Goal: Information Seeking & Learning: Learn about a topic

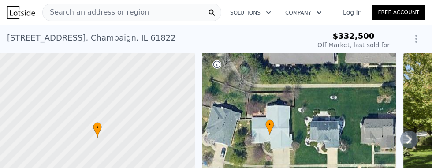
scroll to position [72, 0]
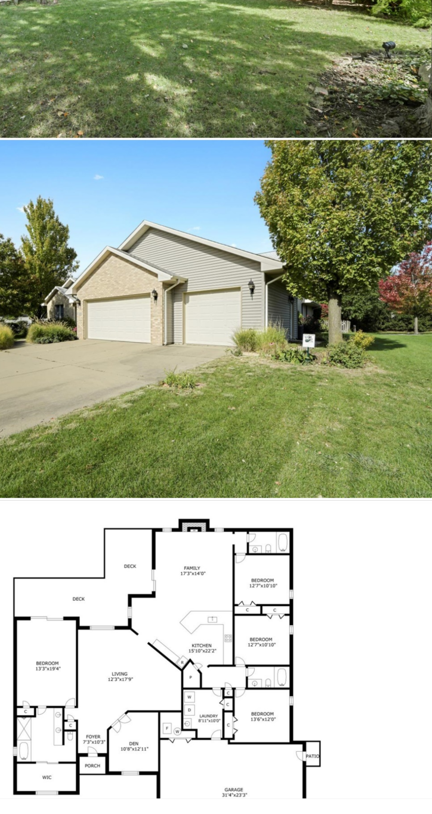
scroll to position [6325, 0]
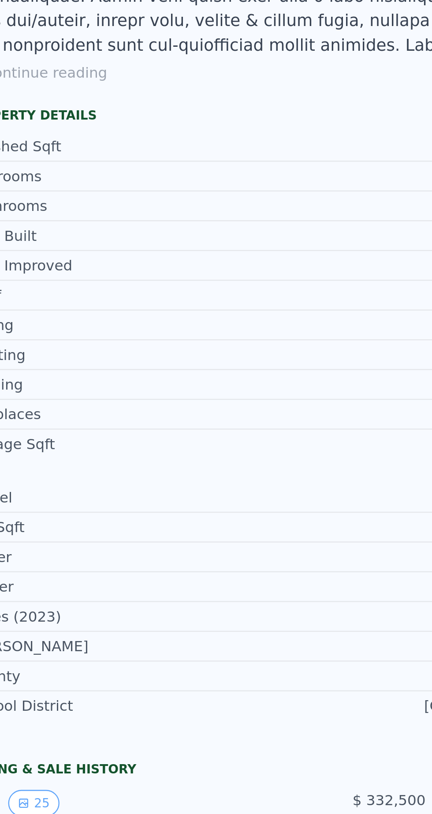
scroll to position [0, 0]
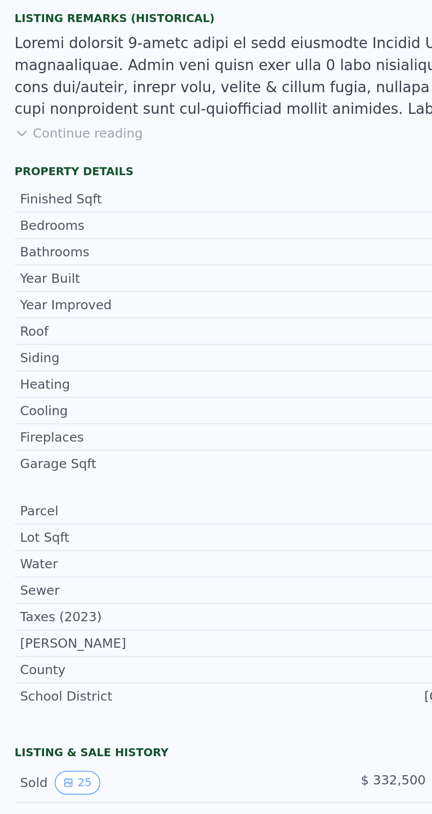
click at [32, 314] on button "Continue reading" at bounding box center [38, 313] width 62 height 9
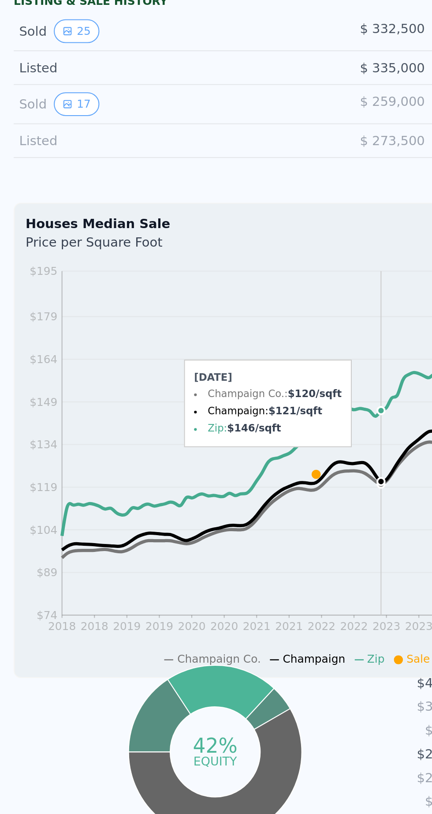
scroll to position [480, 0]
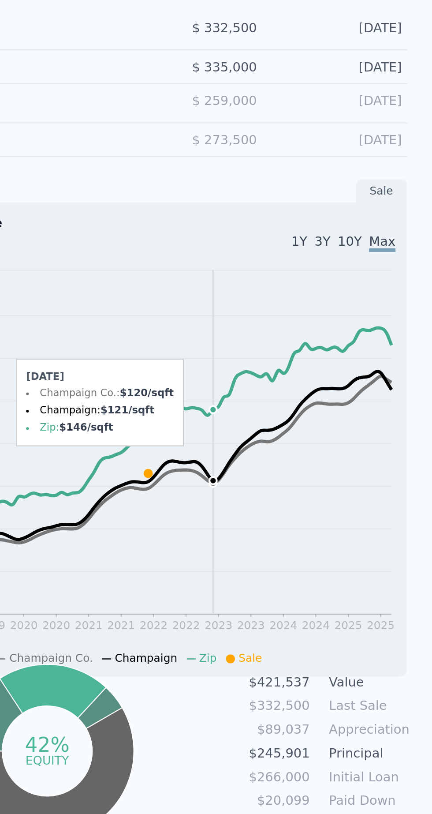
click at [261, 458] on icon "2018 2018 2019 2019 2020 2020 2021 2021 2022 2022 2023 2023 2024 2024 2025 2025…" at bounding box center [143, 472] width 261 height 195
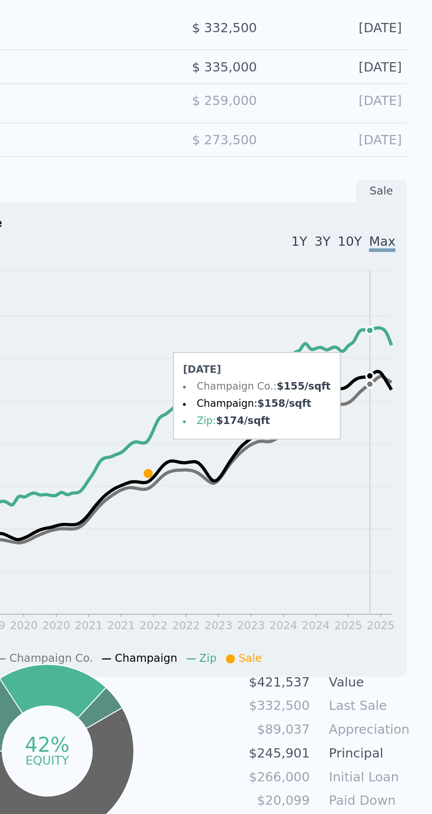
click at [255, 430] on icon "2018 2018 2019 2019 2020 2020 2021 2021 2022 2022 2023 2023 2024 2024 2025 2025…" at bounding box center [143, 472] width 261 height 195
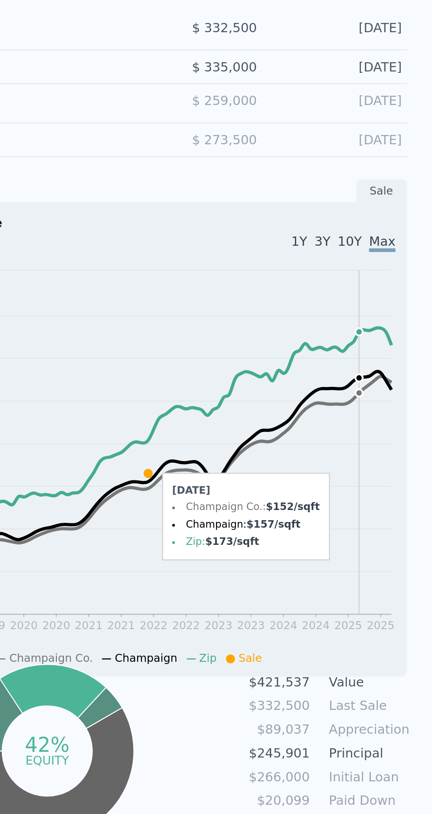
click at [269, 389] on icon "2018 2018 2019 2019 2020 2020 2021 2021 2022 2022 2023 2023 2024 2024 2025 2025…" at bounding box center [143, 472] width 261 height 195
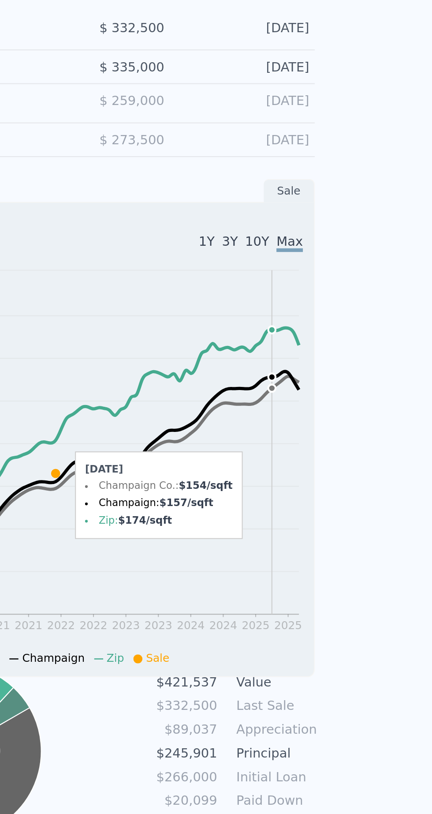
click at [273, 396] on div "Houses Median Sale Price per Square Foot 1Y 3Y 10Y Max 2018 2018 2019 2019 2020…" at bounding box center [143, 462] width 272 height 230
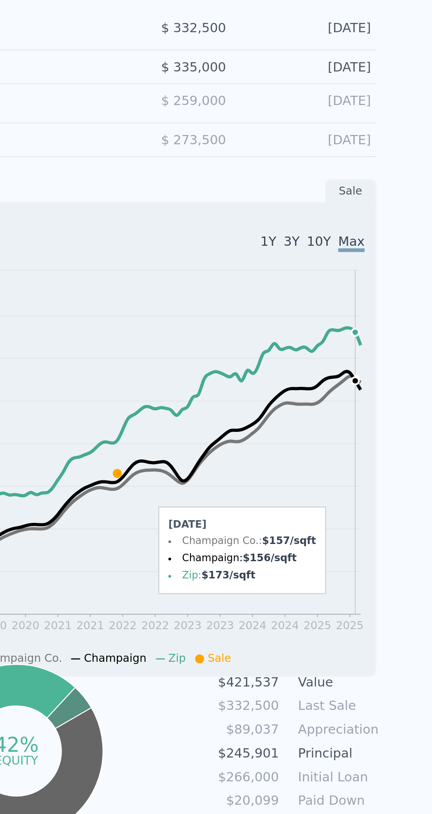
click at [274, 420] on div "Houses Median Sale Price per Square Foot 1Y 3Y 10Y Max 2018 2018 2019 2019 2020…" at bounding box center [143, 462] width 272 height 230
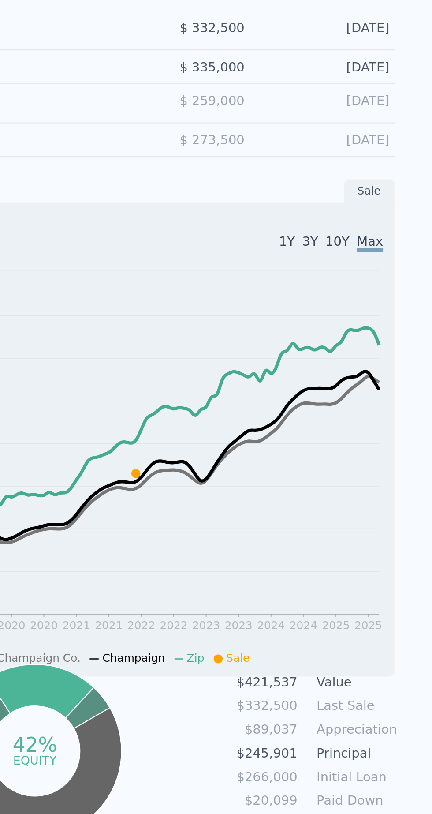
click at [273, 453] on icon "2018 2018 2019 2019 2020 2020 2021 2021 2022 2022 2023 2023 2024 2024 2025 2025…" at bounding box center [143, 472] width 261 height 195
click at [269, 454] on icon "2018 2018 2019 2019 2020 2020 2021 2021 2022 2022 2023 2023 2024 2024 2025 2025…" at bounding box center [143, 472] width 261 height 195
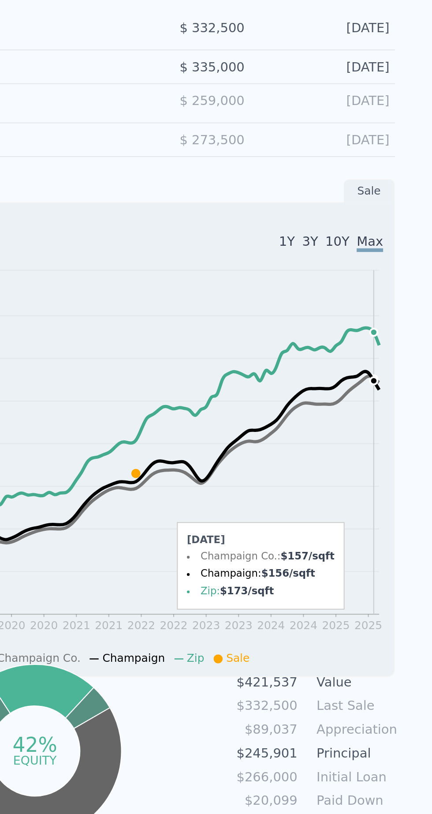
click at [278, 415] on div "Houses Median Sale Price per Square Foot 1Y 3Y 10Y Max 2018 2018 2019 2019 2020…" at bounding box center [143, 462] width 272 height 230
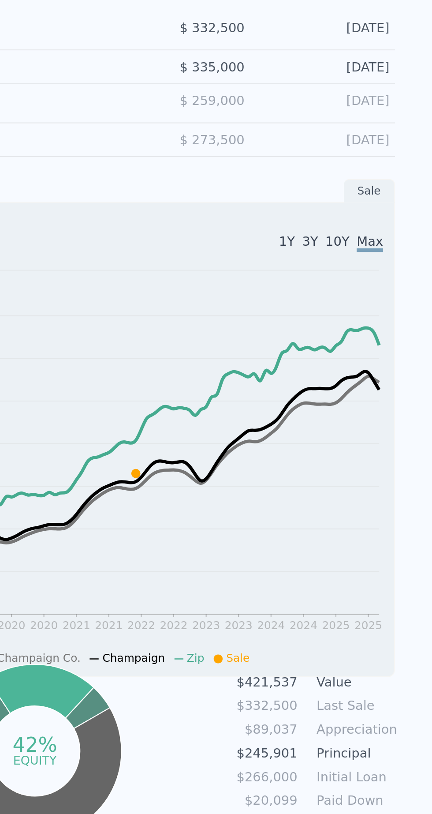
click at [270, 429] on icon "2018 2018 2019 2019 2020 2020 2021 2021 2022 2022 2023 2023 2024 2024 2025 2025…" at bounding box center [143, 472] width 261 height 195
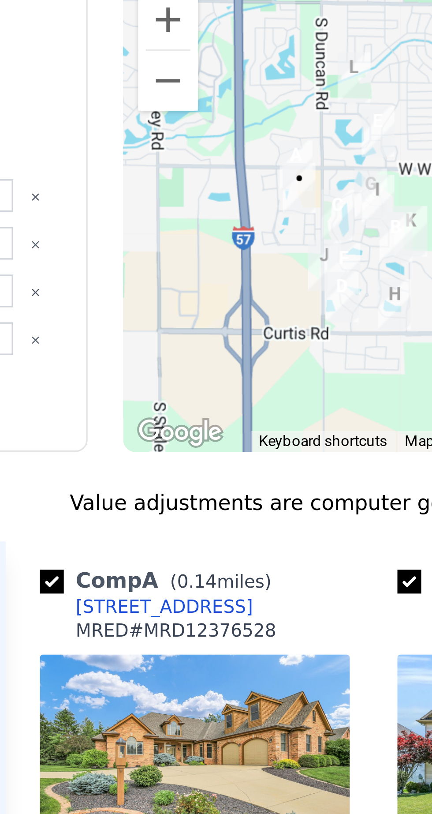
scroll to position [0, 0]
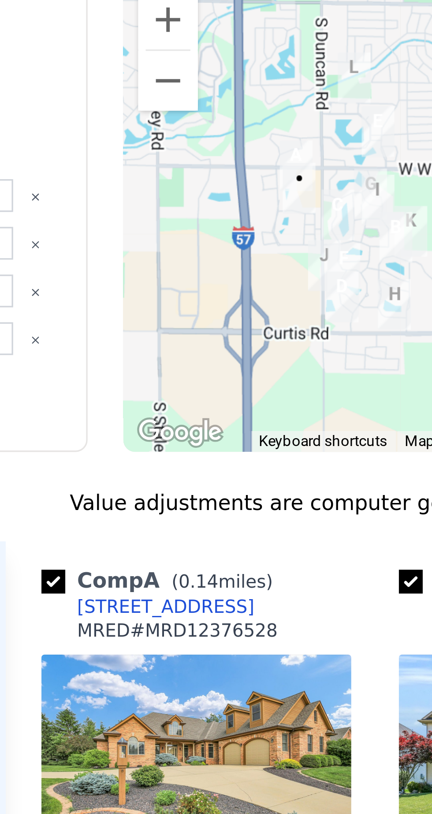
click at [164, 500] on div "[STREET_ADDRESS]" at bounding box center [160, 503] width 52 height 7
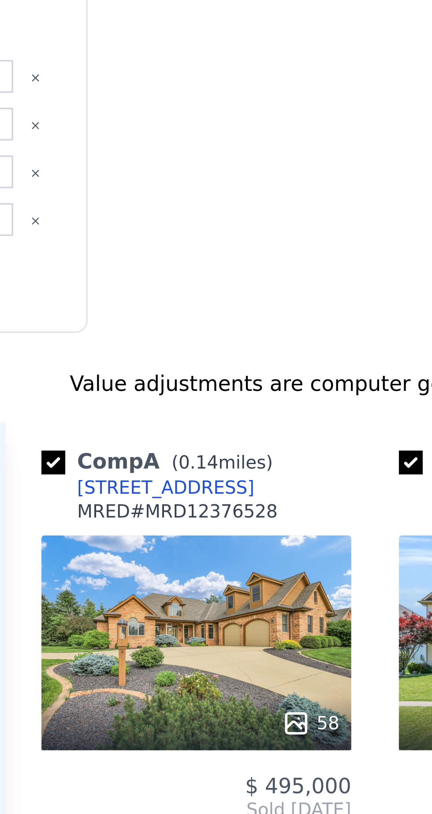
type input "$ 468,000"
type input "$ 87,281"
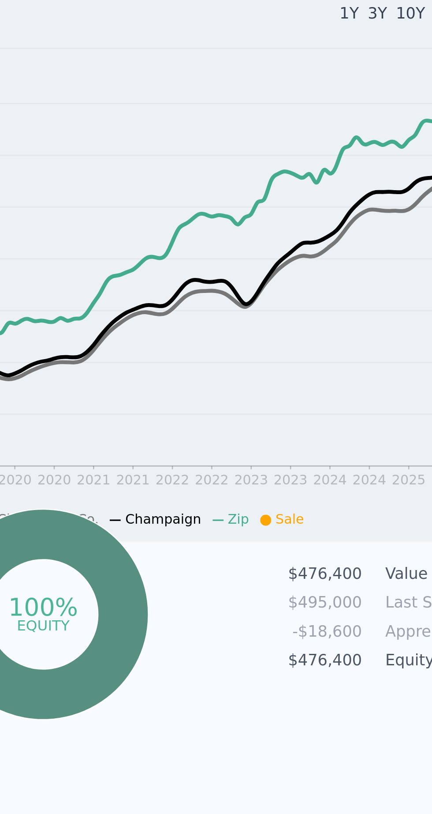
scroll to position [529, 0]
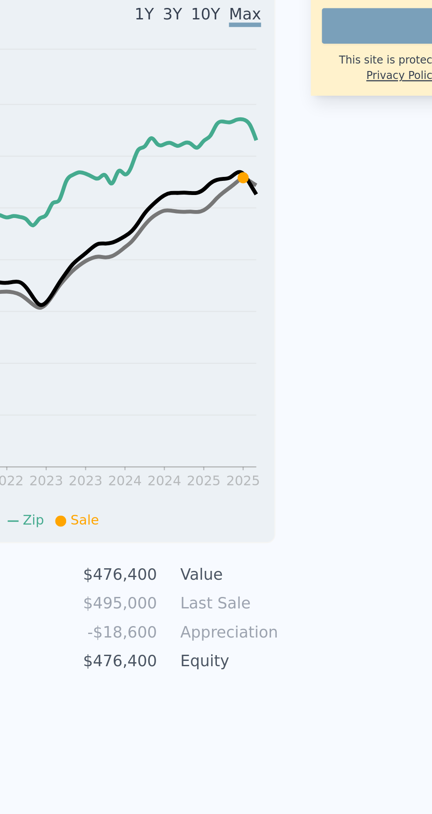
click at [275, 273] on div "Houses Median Sale Price per Square Foot 1Y 3Y 10Y Max 2018 2018 2019 2019 2020…" at bounding box center [143, 300] width 272 height 230
click at [273, 269] on icon "2018 2018 2019 2019 2020 2020 2021 2021 2022 2022 2023 2023 2024 2024 2025 2025…" at bounding box center [143, 310] width 261 height 195
click at [269, 270] on icon "2018 2018 2019 2019 2020 2020 2021 2021 2022 2022 2023 2023 2024 2024 2025 2025…" at bounding box center [143, 310] width 261 height 195
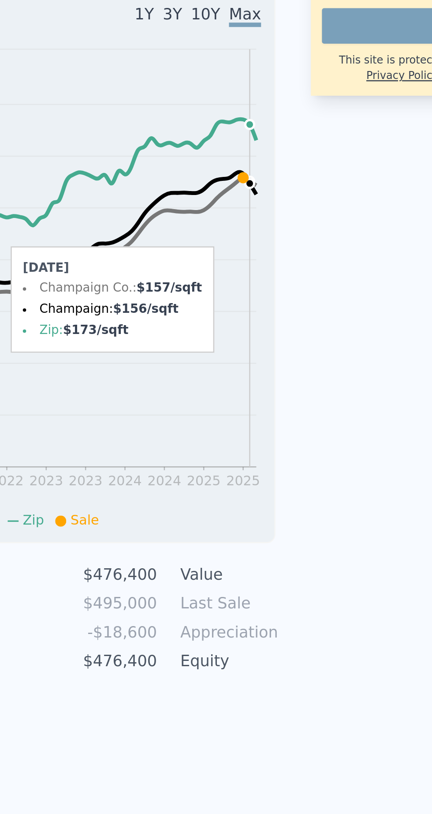
click at [270, 271] on icon at bounding box center [150, 310] width 241 height 86
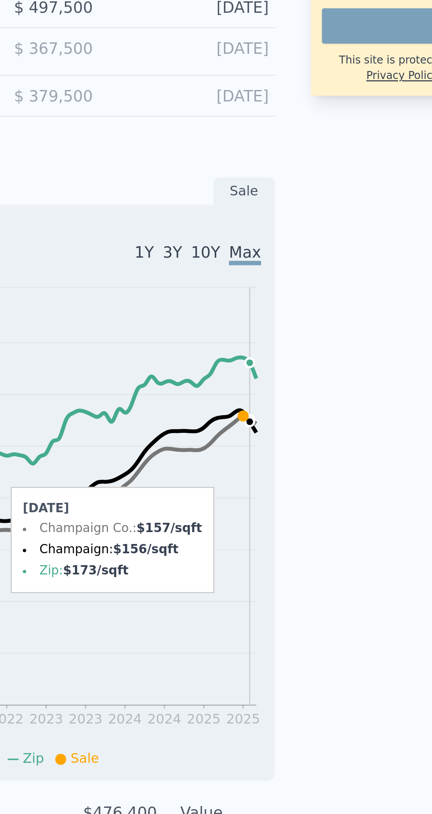
scroll to position [436, 0]
